Goal: Go to known website: Go to known website

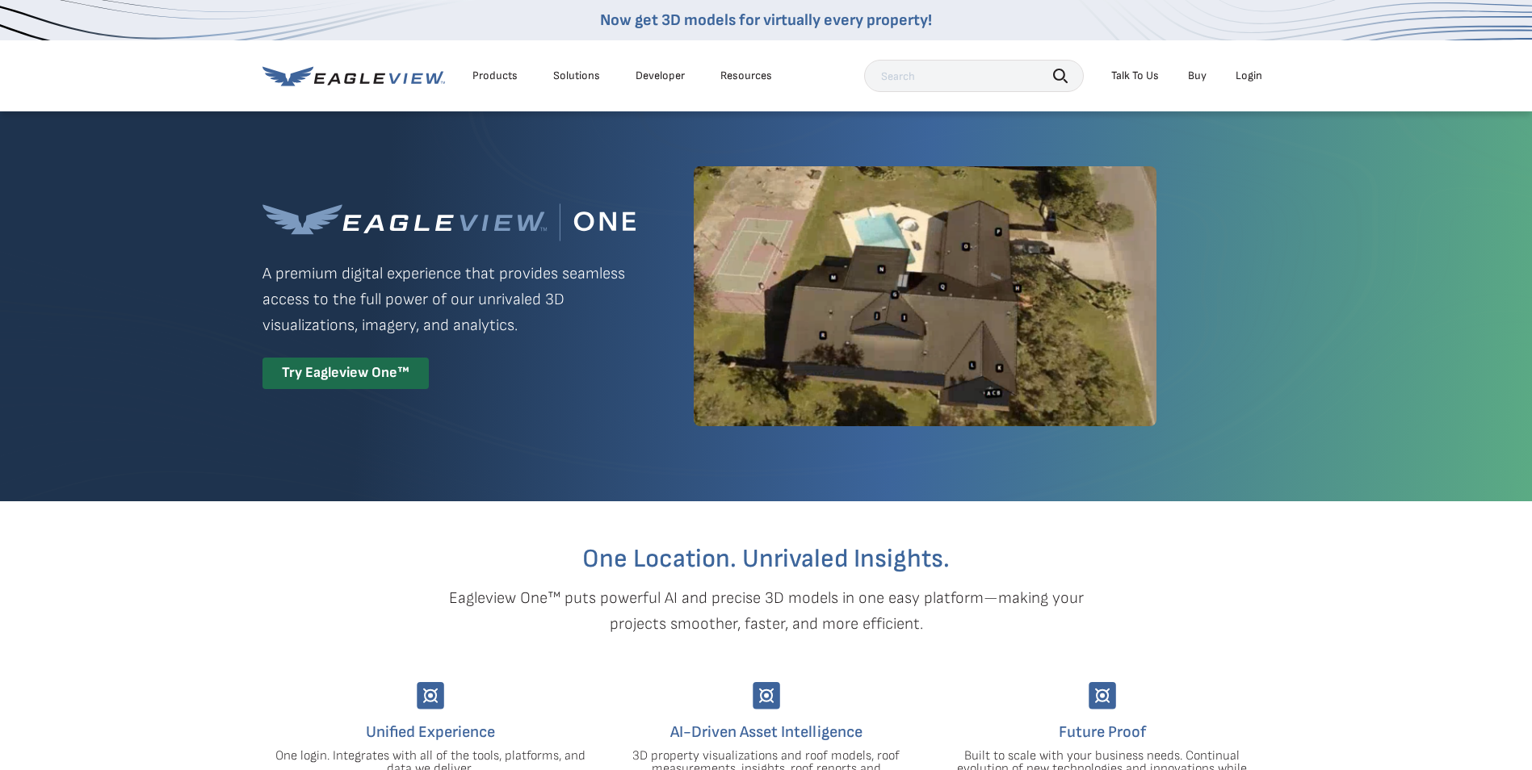
click at [1253, 73] on div "Login" at bounding box center [1249, 76] width 27 height 15
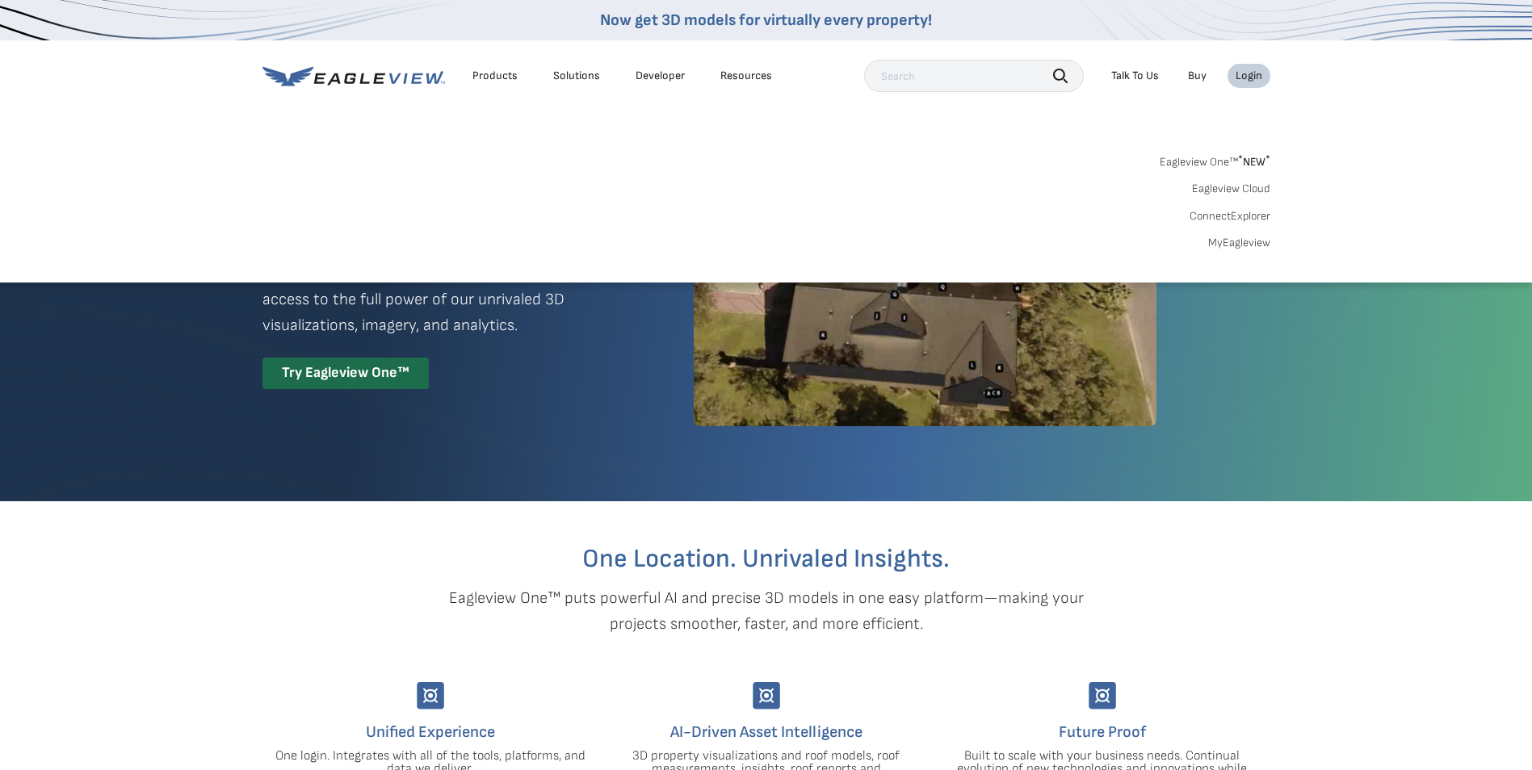
click at [1201, 158] on link "Eagleview One™ * NEW *" at bounding box center [1215, 159] width 111 height 19
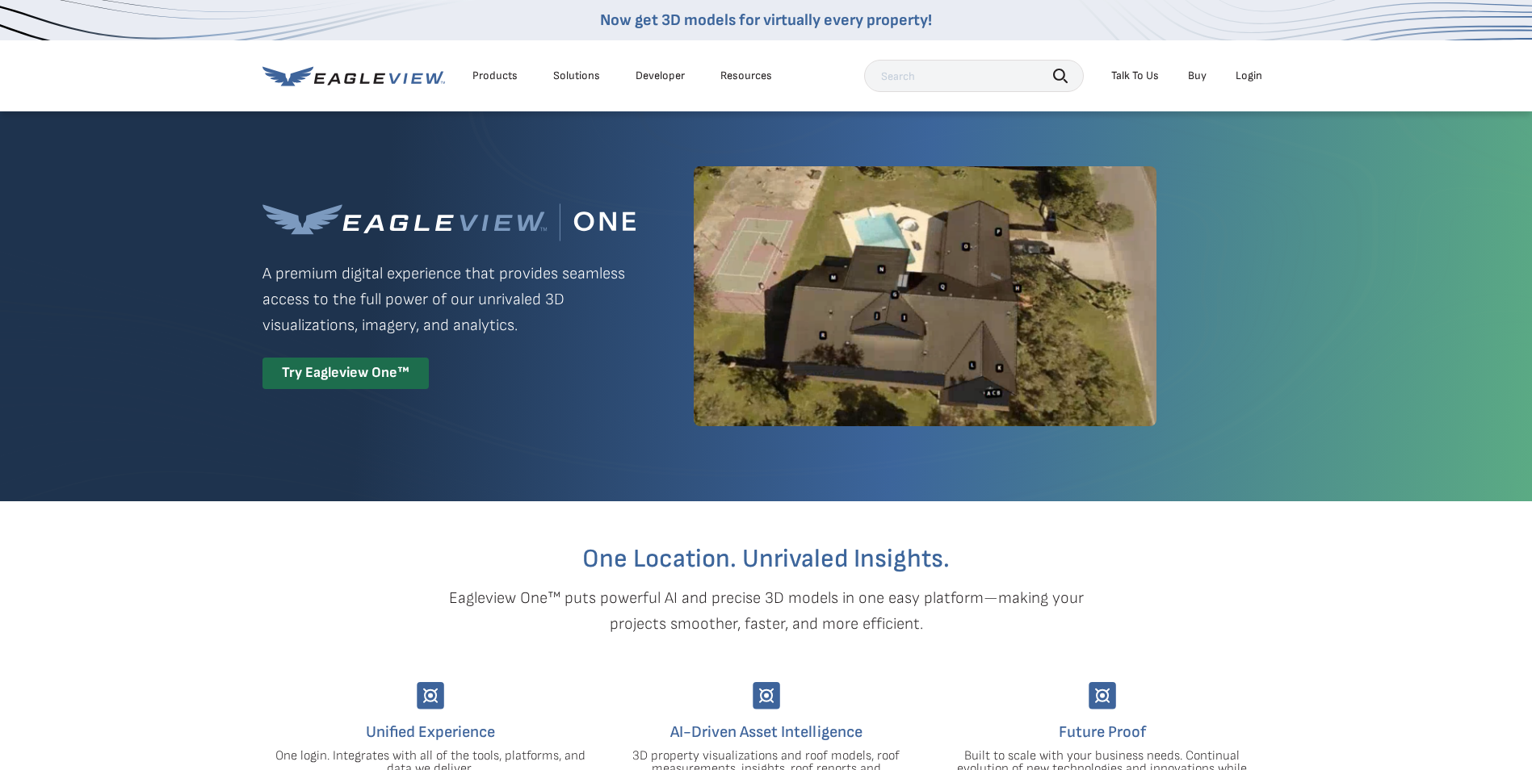
click at [1250, 73] on div "Login" at bounding box center [1249, 76] width 27 height 15
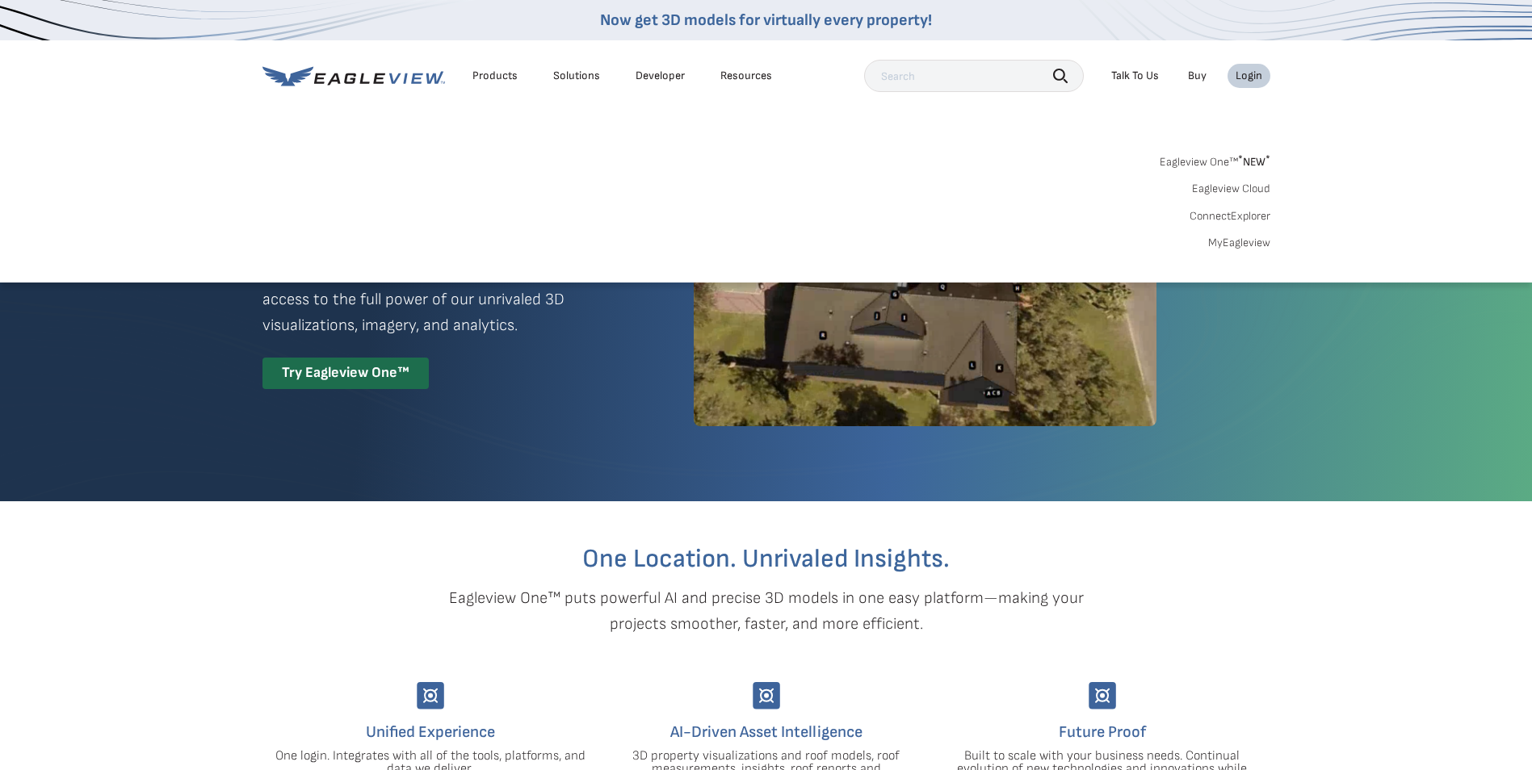
click at [1236, 241] on link "MyEagleview" at bounding box center [1239, 243] width 62 height 15
